Goal: Navigation & Orientation: Go to known website

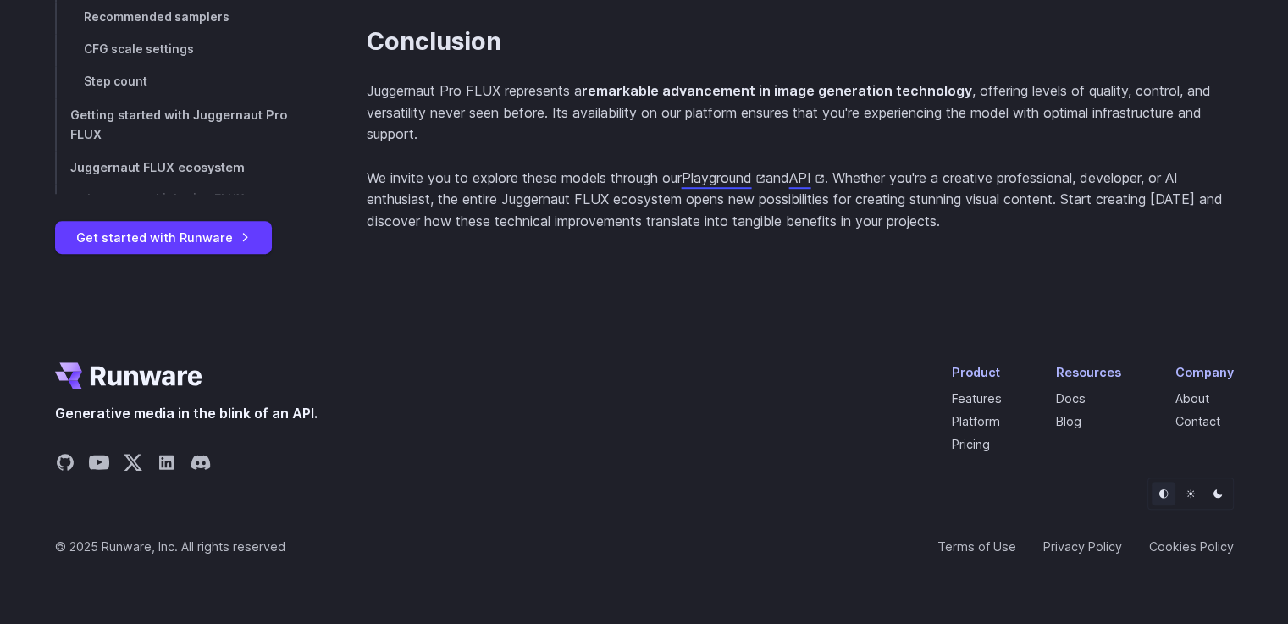
scroll to position [7864, 0]
click at [734, 182] on link "Playground" at bounding box center [724, 177] width 84 height 17
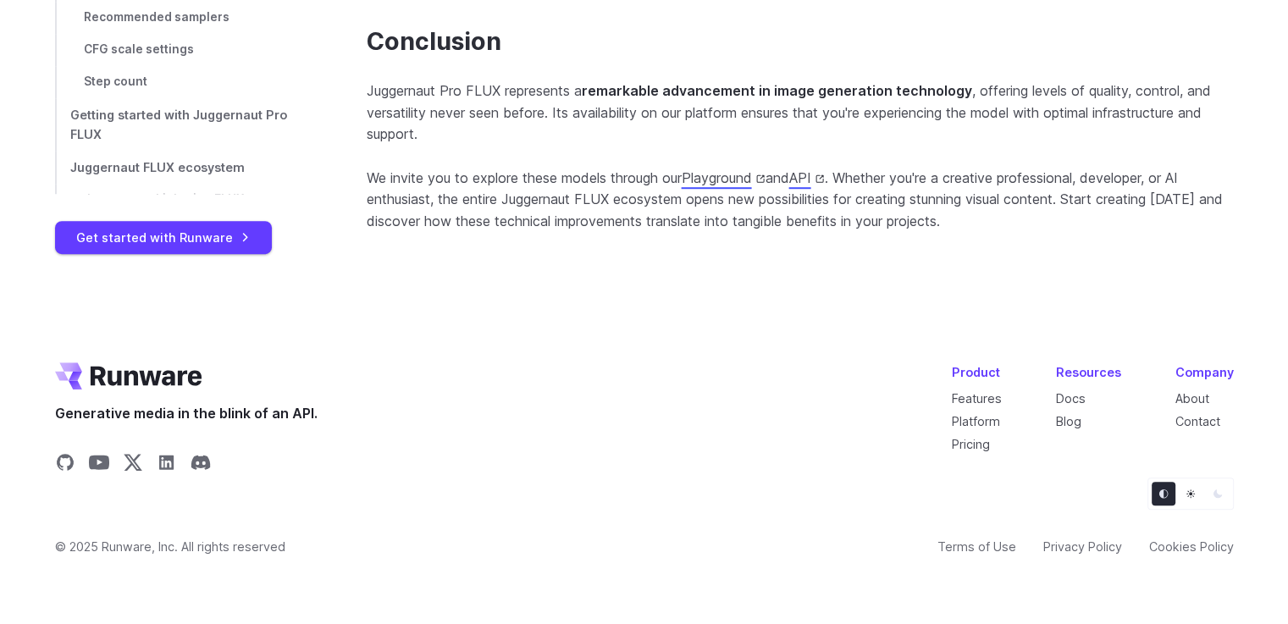
scroll to position [7356, 0]
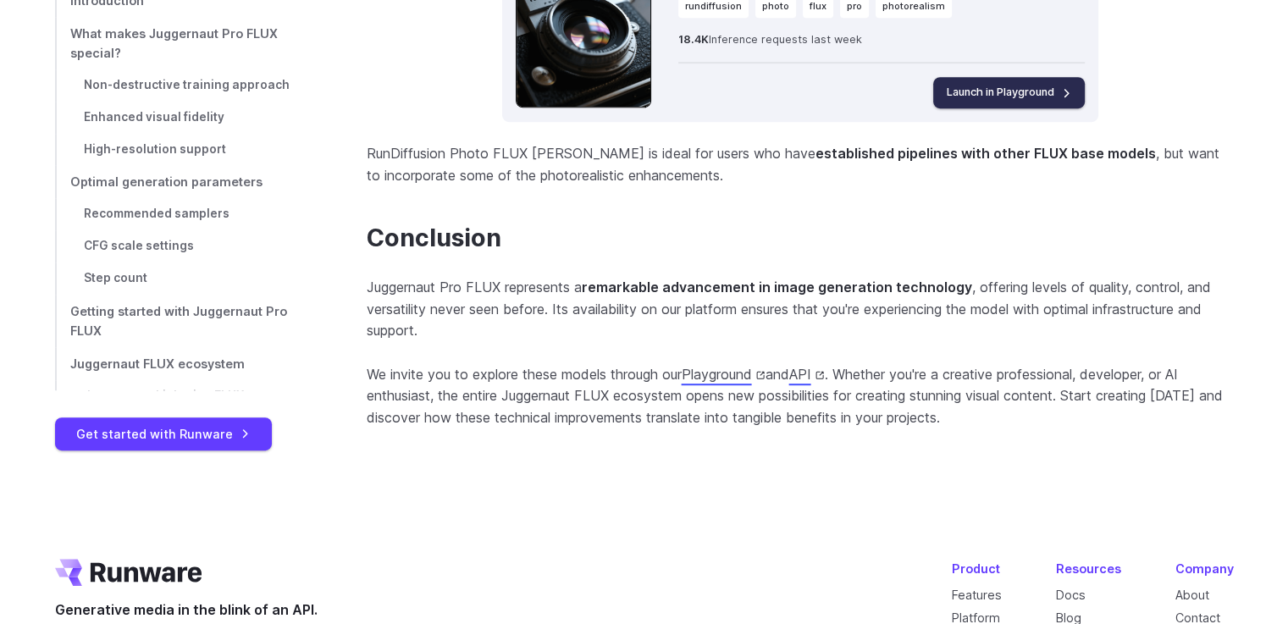
click at [987, 108] on link "Launch in Playground" at bounding box center [1009, 92] width 152 height 30
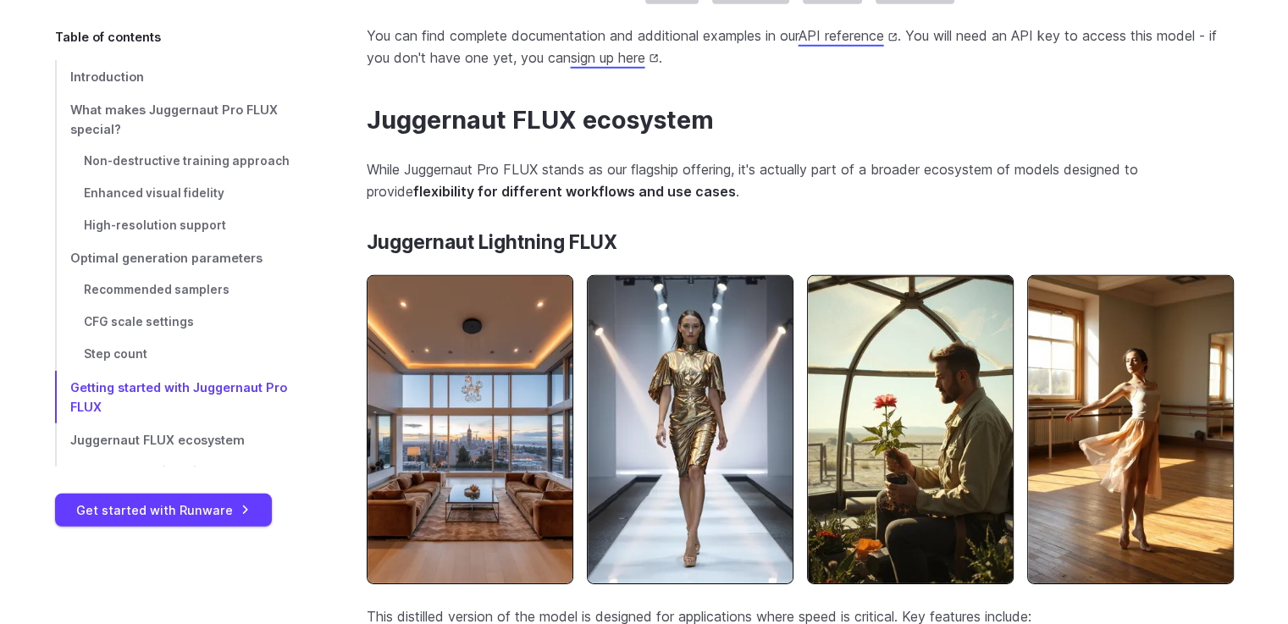
scroll to position [5154, 0]
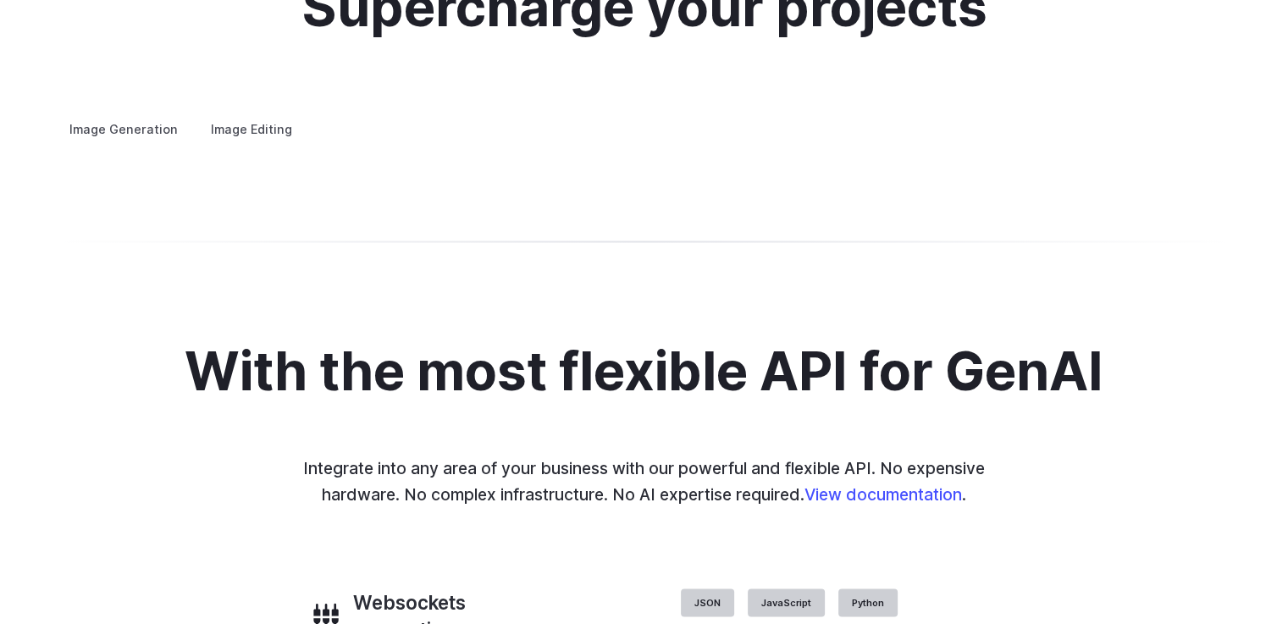
scroll to position [3472, 0]
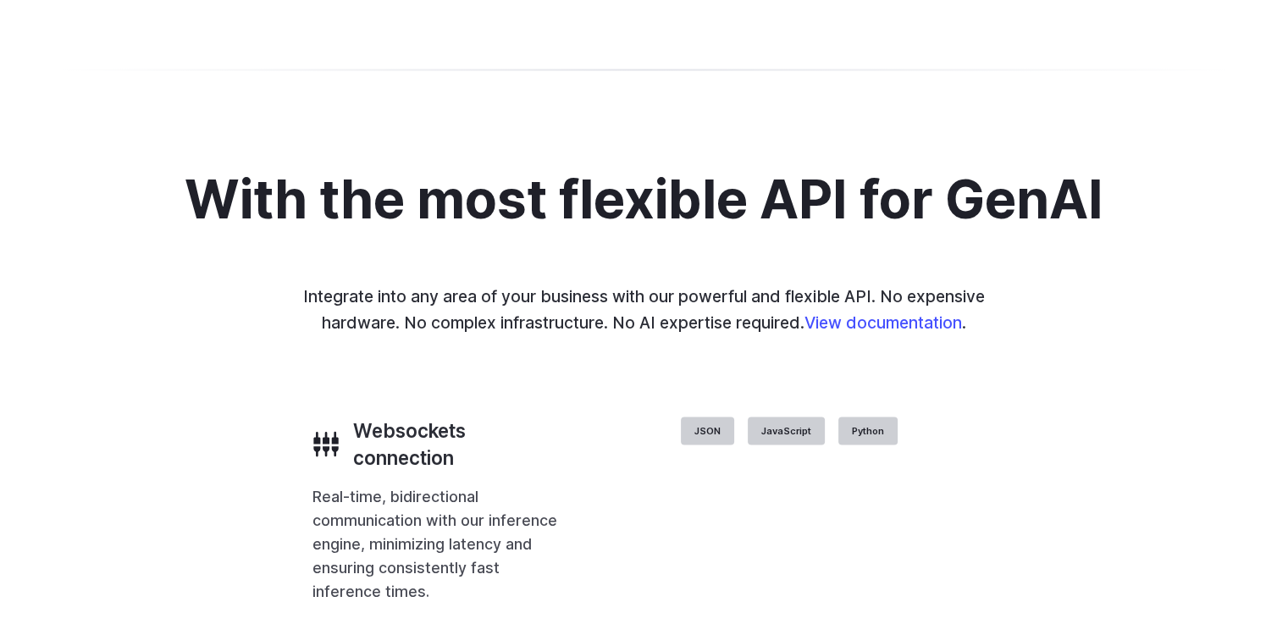
click at [0, 0] on h3 "Architecture" at bounding box center [0, 0] width 0 height 0
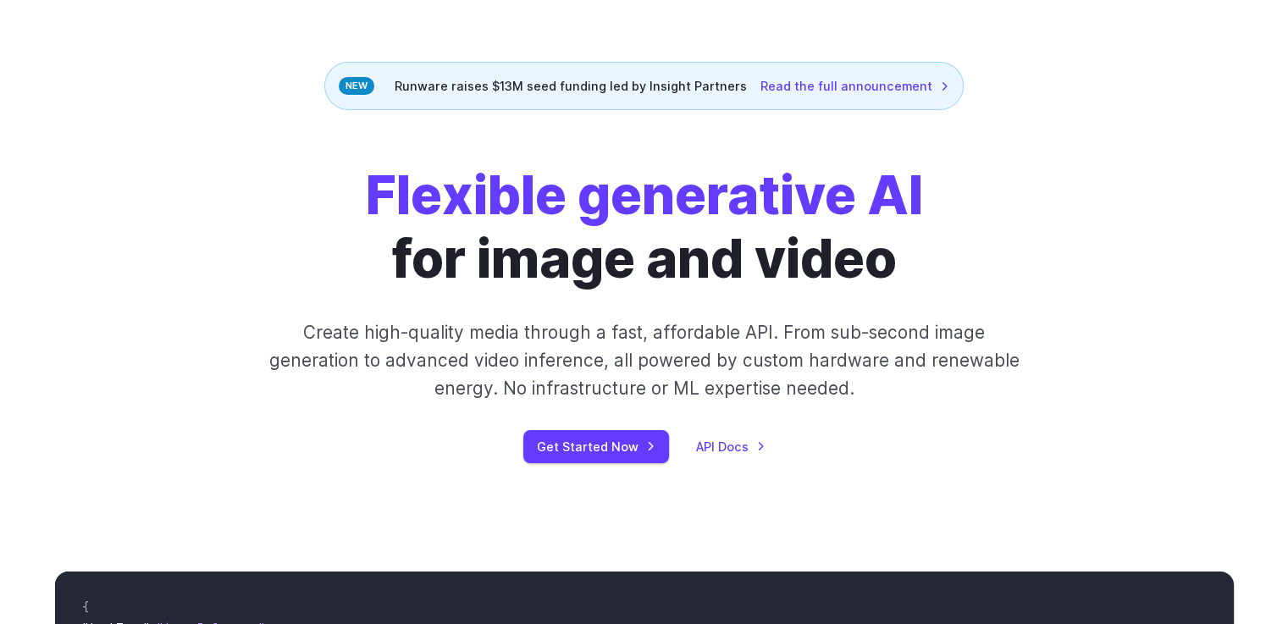
scroll to position [0, 0]
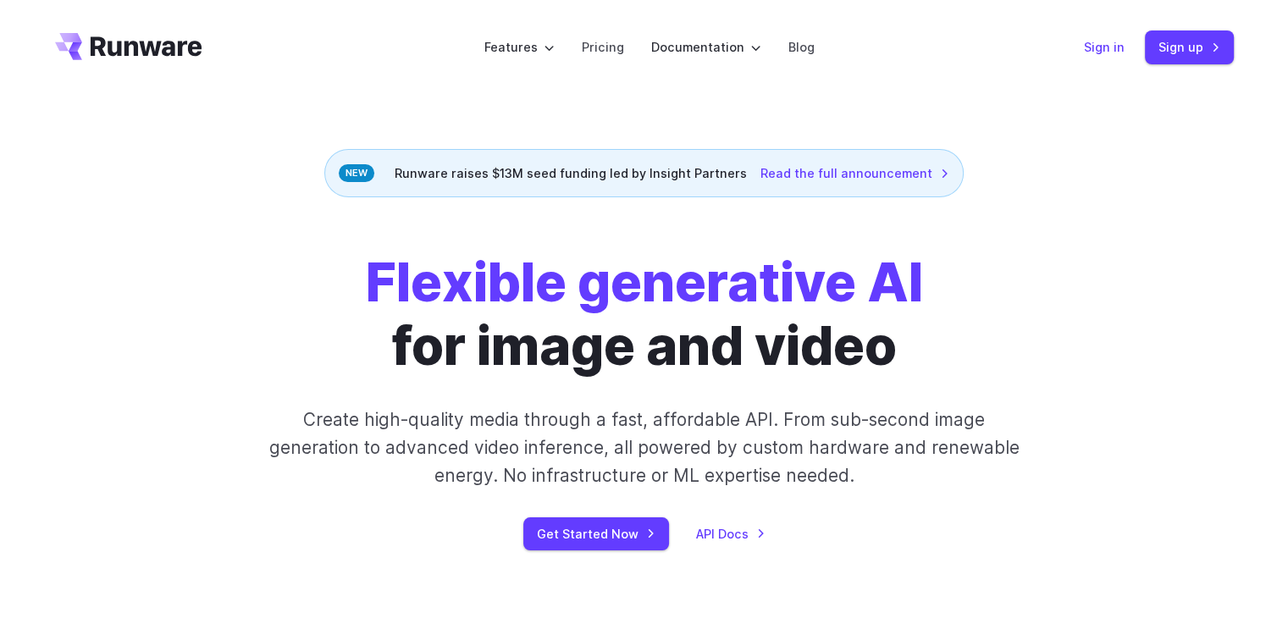
click at [1113, 41] on link "Sign in" at bounding box center [1104, 46] width 41 height 19
